Goal: Share content: Share content

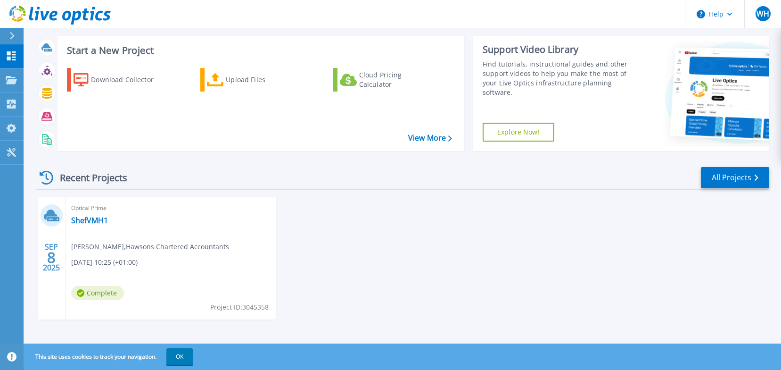
scroll to position [51, 0]
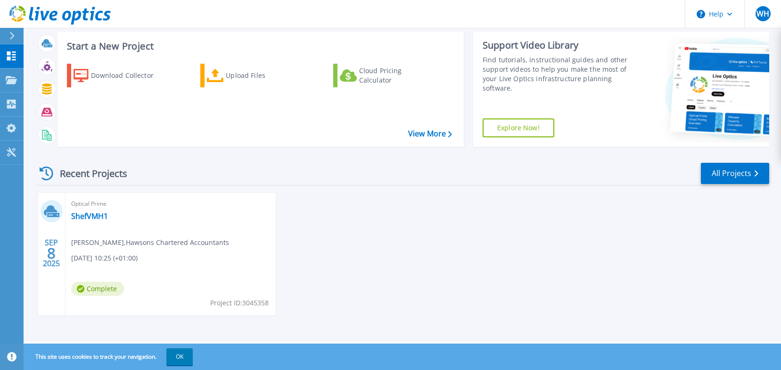
drag, startPoint x: 146, startPoint y: 260, endPoint x: 123, endPoint y: 250, distance: 25.6
click at [123, 250] on div "Optical Prime ShefVMH1 [PERSON_NAME] , [PERSON_NAME] Chartered Accountants [DAT…" at bounding box center [171, 254] width 210 height 122
click at [82, 209] on div "Optical Prime ShefVMH1 [PERSON_NAME] , [PERSON_NAME] Chartered Accountants [DAT…" at bounding box center [171, 254] width 210 height 122
click at [82, 215] on link "ShefVMH1" at bounding box center [89, 215] width 37 height 9
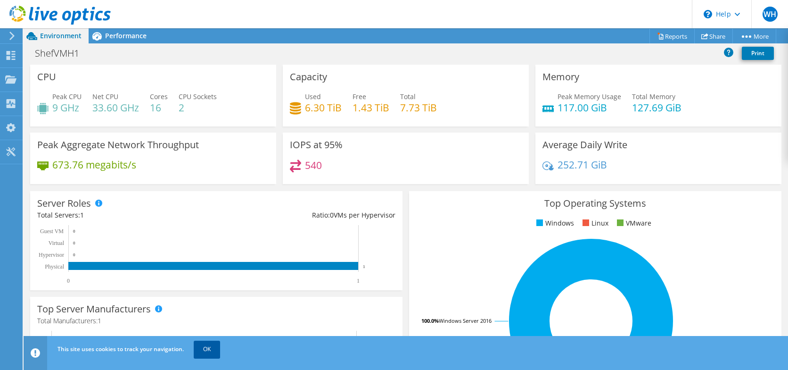
click at [208, 347] on link "OK" at bounding box center [207, 348] width 26 height 17
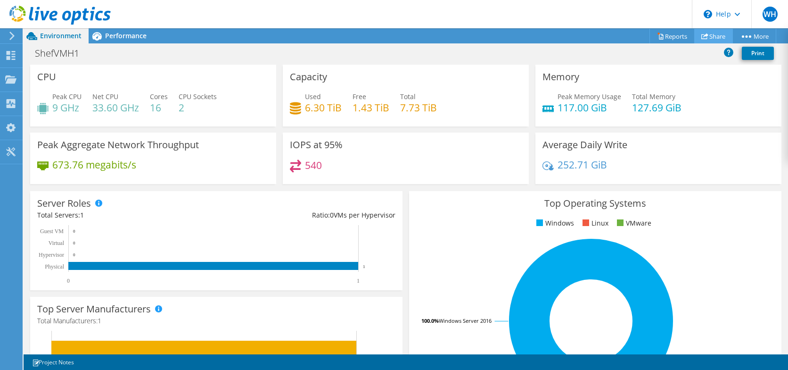
click at [713, 38] on link "Share" at bounding box center [714, 36] width 39 height 15
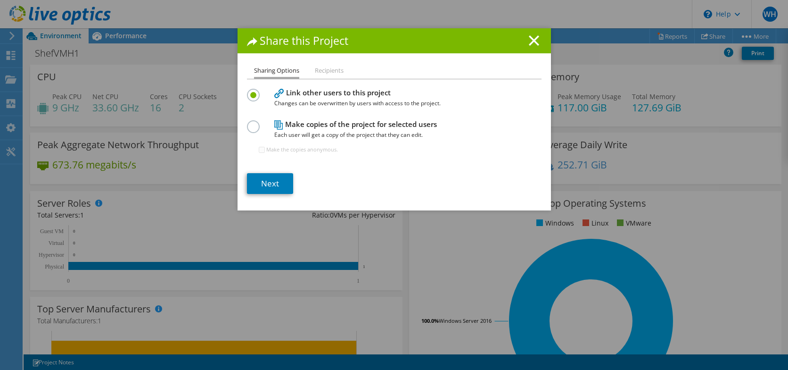
click at [323, 71] on li "Recipients" at bounding box center [329, 71] width 29 height 12
click at [340, 75] on ul "Sharing Options Recipients" at bounding box center [394, 72] width 295 height 14
click at [324, 71] on li "Recipients" at bounding box center [329, 71] width 29 height 12
click at [252, 123] on label at bounding box center [255, 121] width 17 height 2
click at [0, 0] on input "radio" at bounding box center [0, 0] width 0 height 0
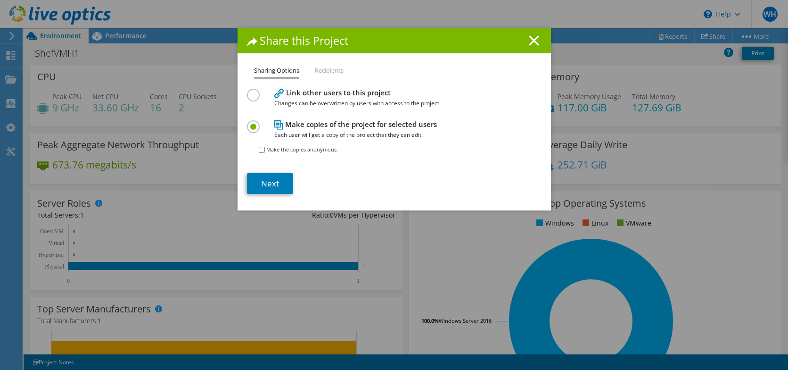
click at [259, 152] on input "Make the copies anonymous." at bounding box center [262, 150] width 6 height 6
click at [259, 151] on input "Make the copies anonymous." at bounding box center [262, 150] width 6 height 6
checkbox input "false"
click at [271, 185] on link "Next" at bounding box center [270, 183] width 46 height 21
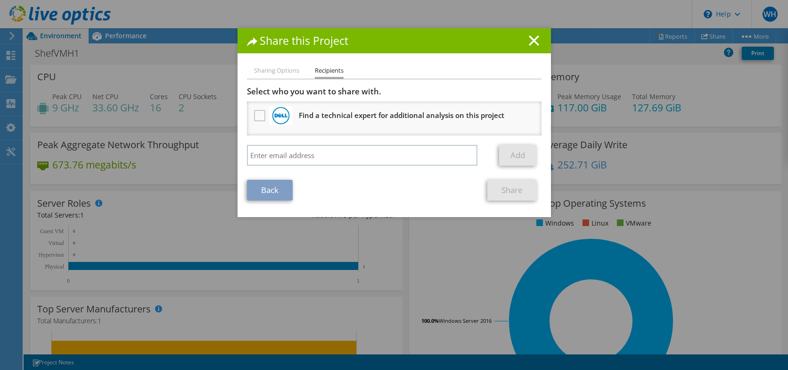
click at [268, 196] on link "Back" at bounding box center [270, 190] width 46 height 21
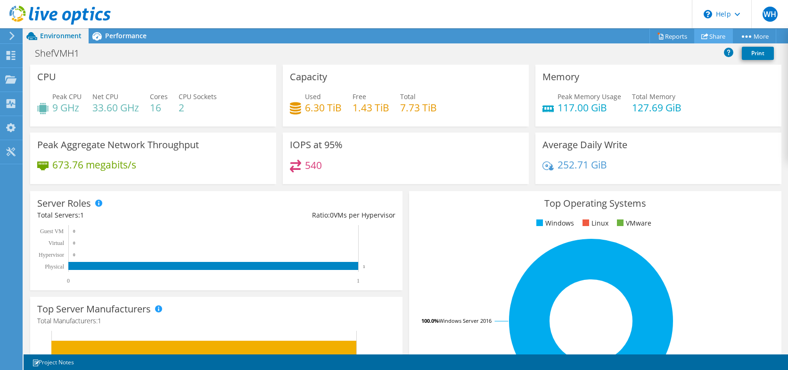
click at [707, 36] on link "Share" at bounding box center [714, 36] width 39 height 15
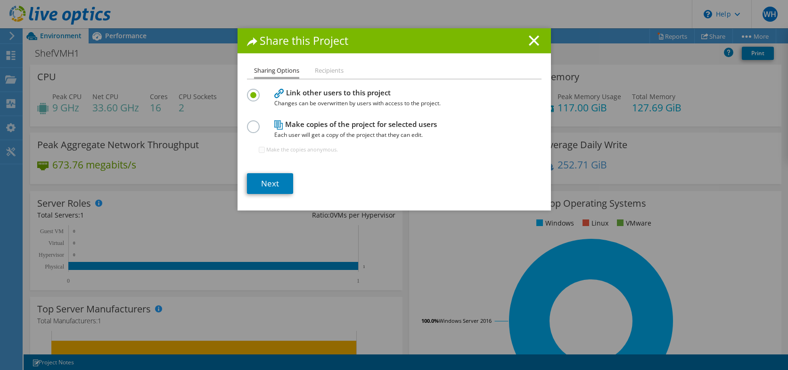
click at [251, 123] on label at bounding box center [255, 121] width 17 height 2
click at [0, 0] on input "radio" at bounding box center [0, 0] width 0 height 0
click at [275, 182] on link "Next" at bounding box center [270, 183] width 46 height 21
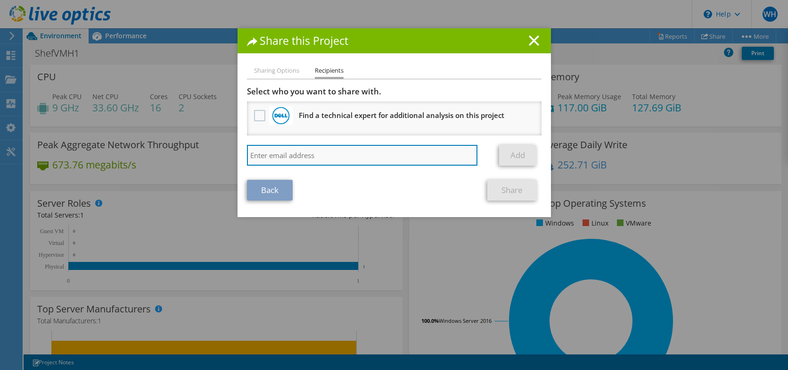
click at [301, 158] on input "search" at bounding box center [362, 155] width 231 height 21
click at [343, 161] on input "search" at bounding box center [362, 155] width 231 height 21
click at [340, 154] on input "search" at bounding box center [362, 155] width 231 height 21
paste input "nathan.connell@assured-dp.com"
type input "nathan.connell@assured-dp.com"
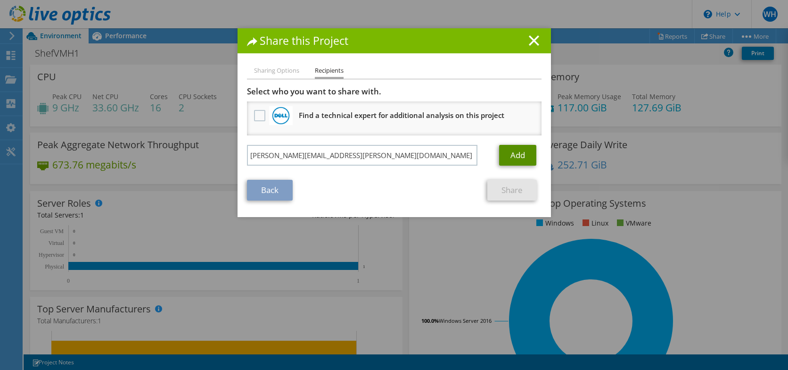
click at [513, 162] on link "Add" at bounding box center [517, 155] width 37 height 21
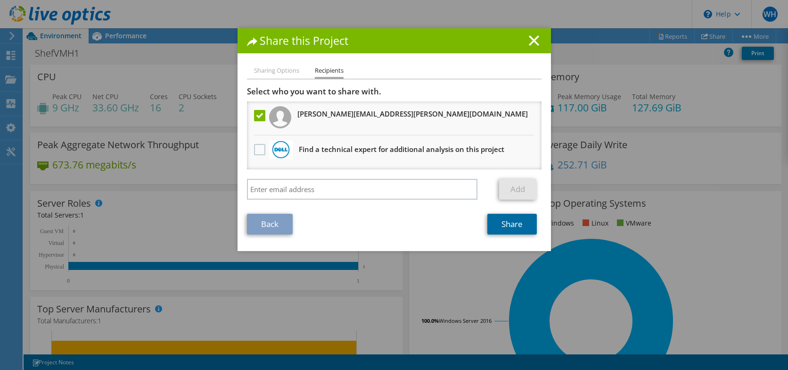
click at [495, 217] on link "Share" at bounding box center [513, 224] width 50 height 21
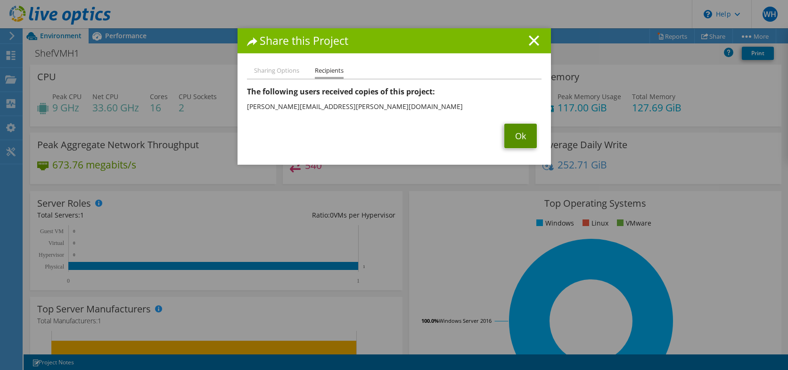
click at [511, 131] on link "Ok" at bounding box center [521, 136] width 33 height 25
